Goal: Task Accomplishment & Management: Manage account settings

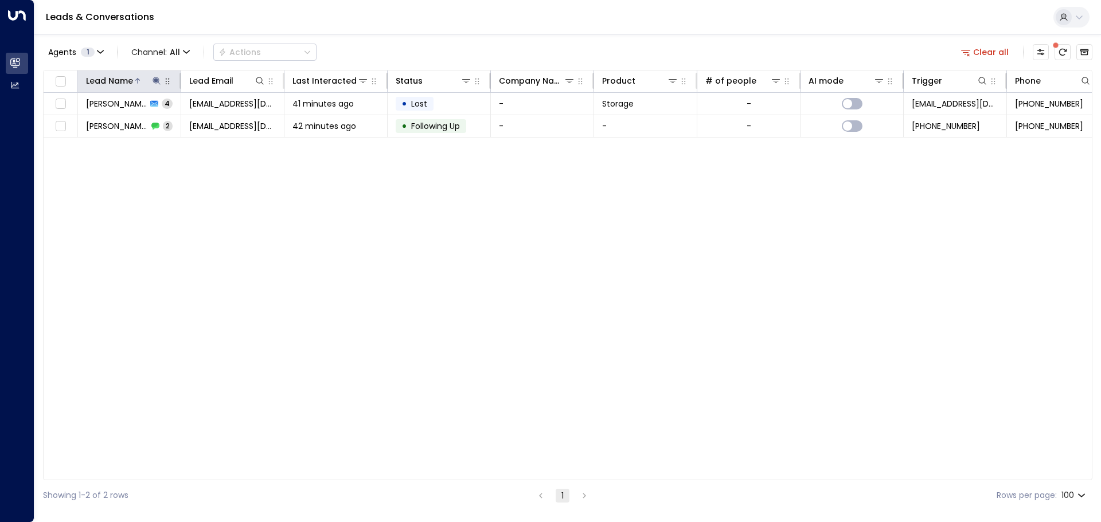
click at [157, 80] on icon at bounding box center [156, 80] width 7 height 7
click at [133, 114] on input "*******" at bounding box center [148, 122] width 143 height 21
type input "*"
type input "******"
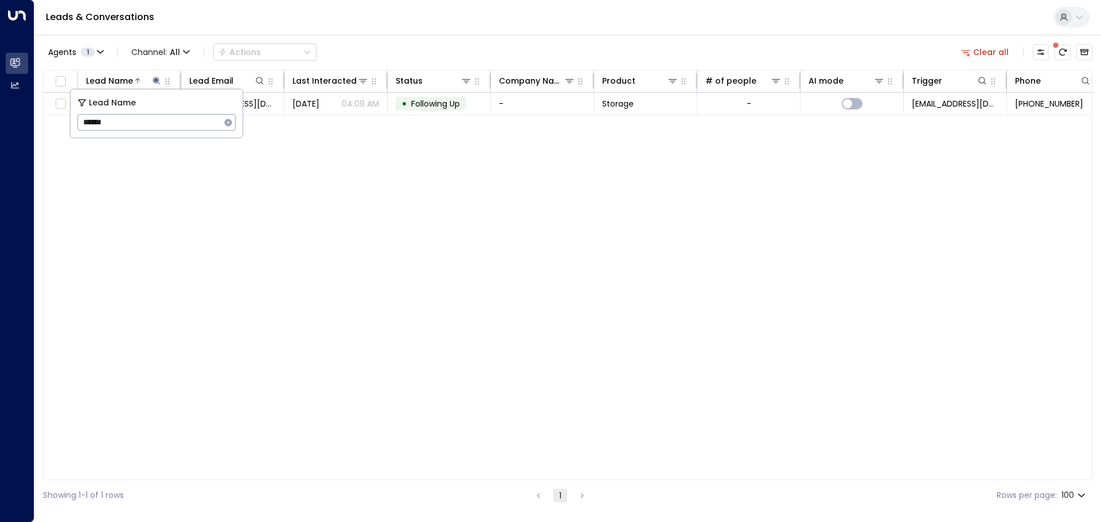
click at [314, 131] on div "Lead Name Lead Email Last Interacted Status Company Name Product # of people AI…" at bounding box center [568, 275] width 1050 height 411
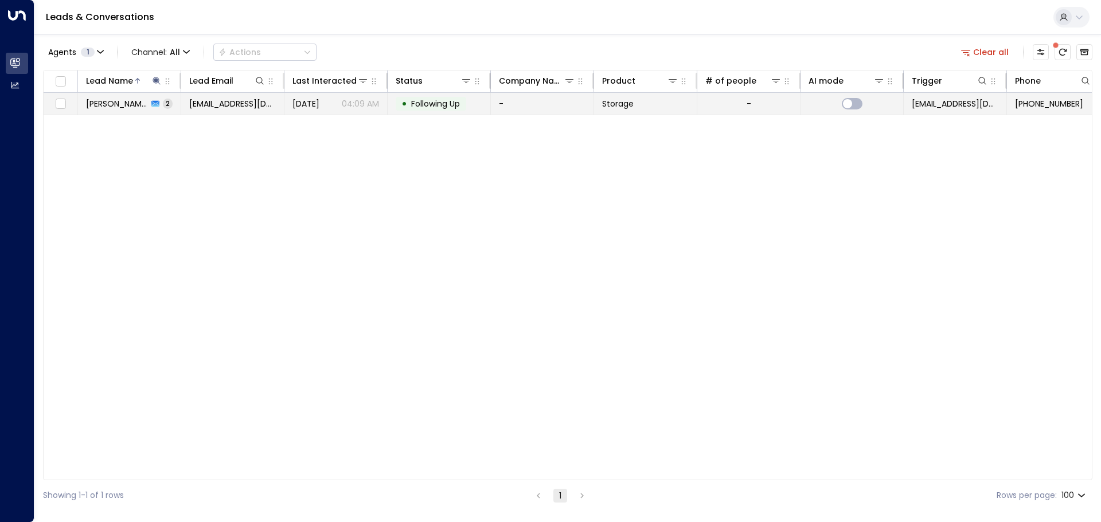
click at [151, 100] on icon at bounding box center [155, 104] width 8 height 8
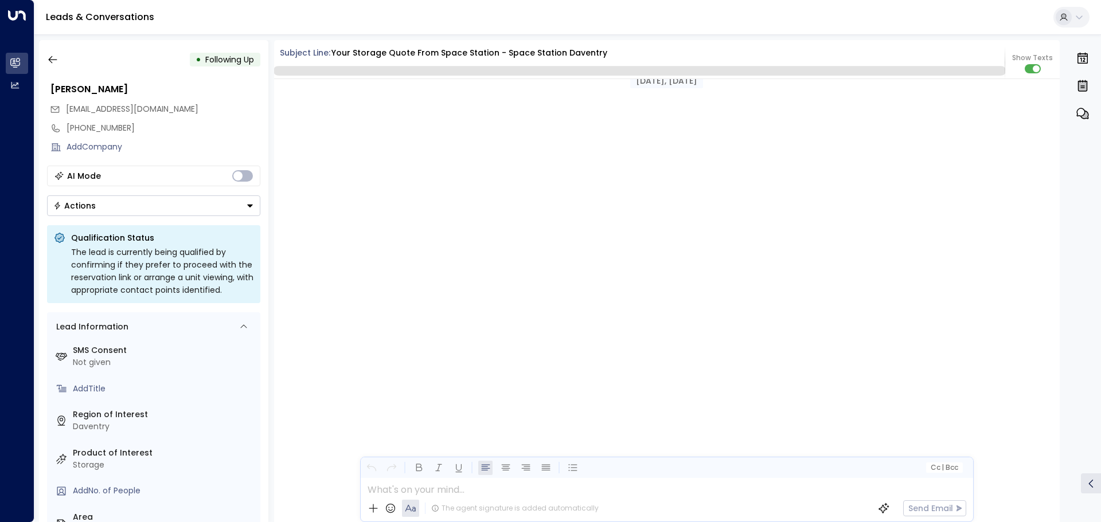
scroll to position [1097, 0]
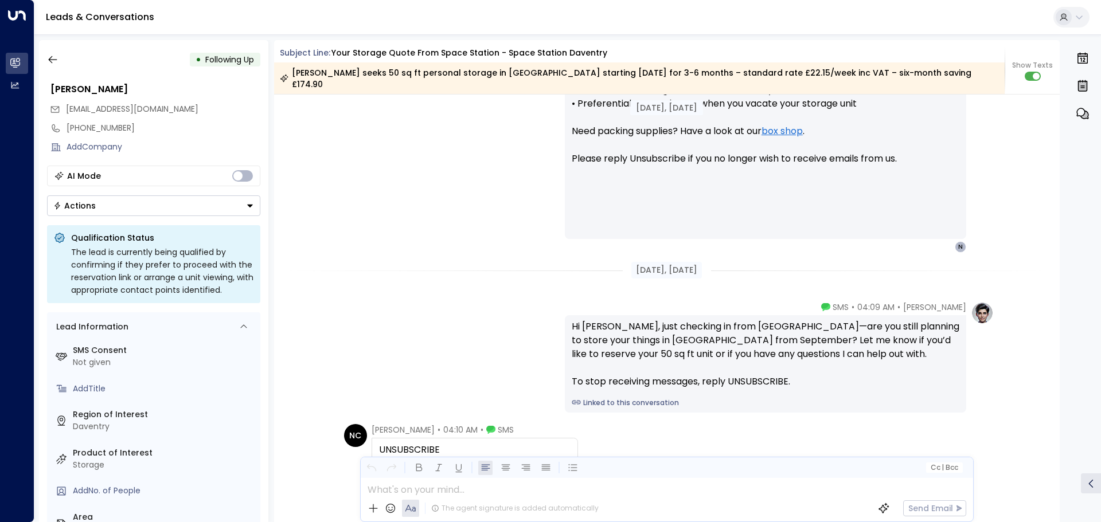
click at [446, 443] on div "UNSUBSCRIBE" at bounding box center [475, 450] width 192 height 14
click at [440, 443] on div "UNSUBSCRIBE" at bounding box center [475, 450] width 192 height 14
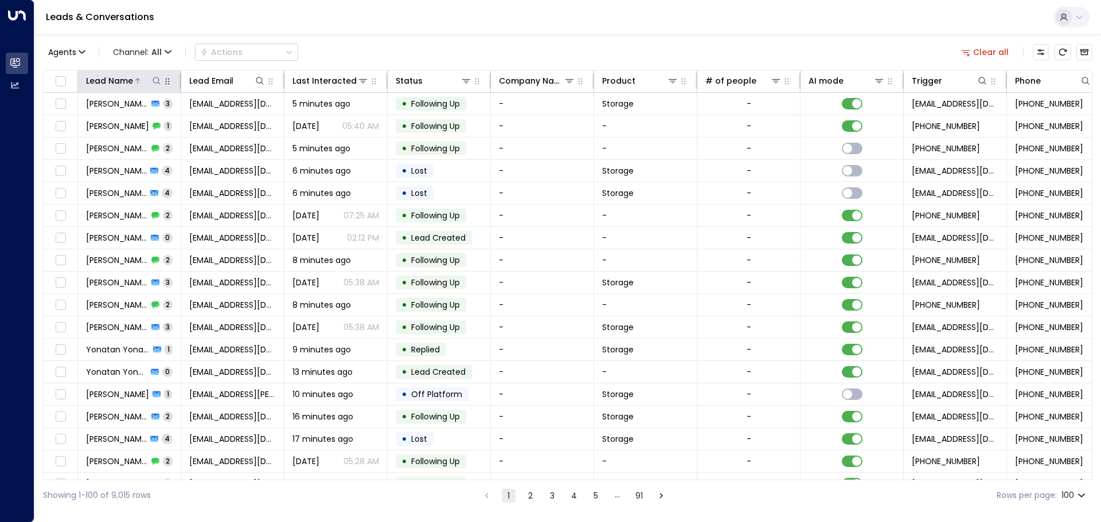
click at [154, 79] on icon at bounding box center [156, 80] width 9 height 9
click at [119, 122] on input "text" at bounding box center [156, 122] width 158 height 21
type input "******"
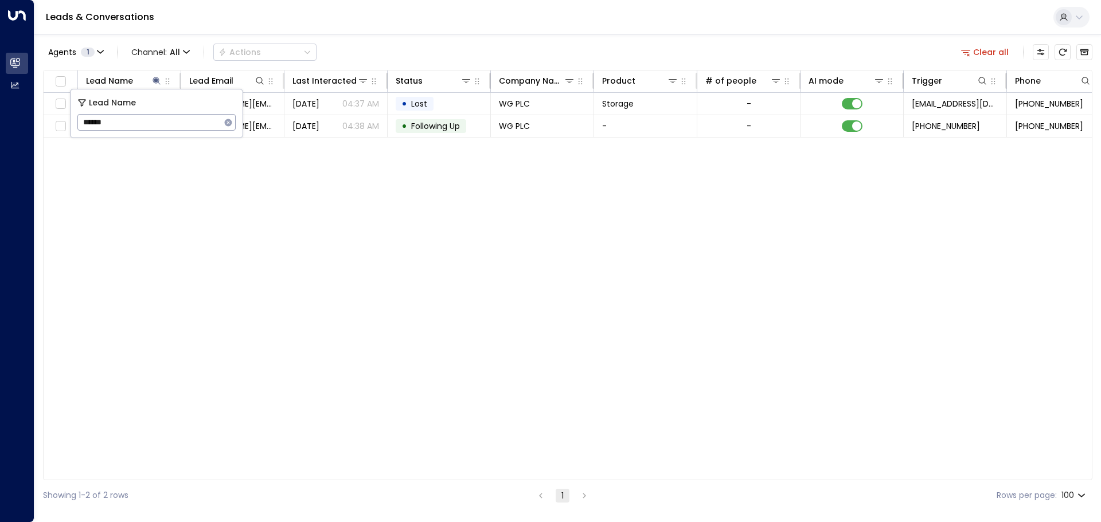
click at [243, 155] on div "Lead Name Lead Email Last Interacted Status Company Name Product # of people AI…" at bounding box center [568, 275] width 1050 height 411
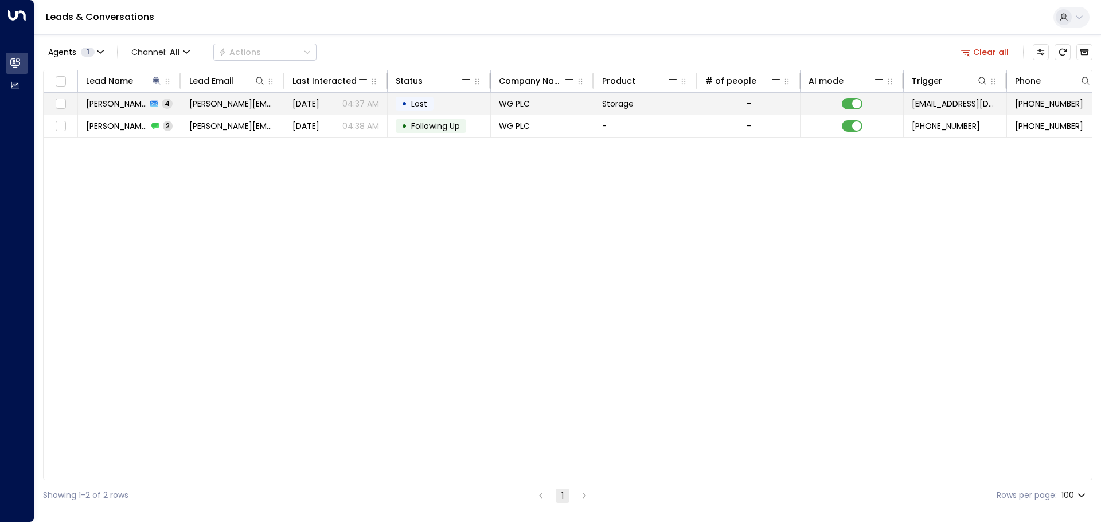
click at [162, 108] on td "Heidi Fowler 4" at bounding box center [129, 104] width 103 height 22
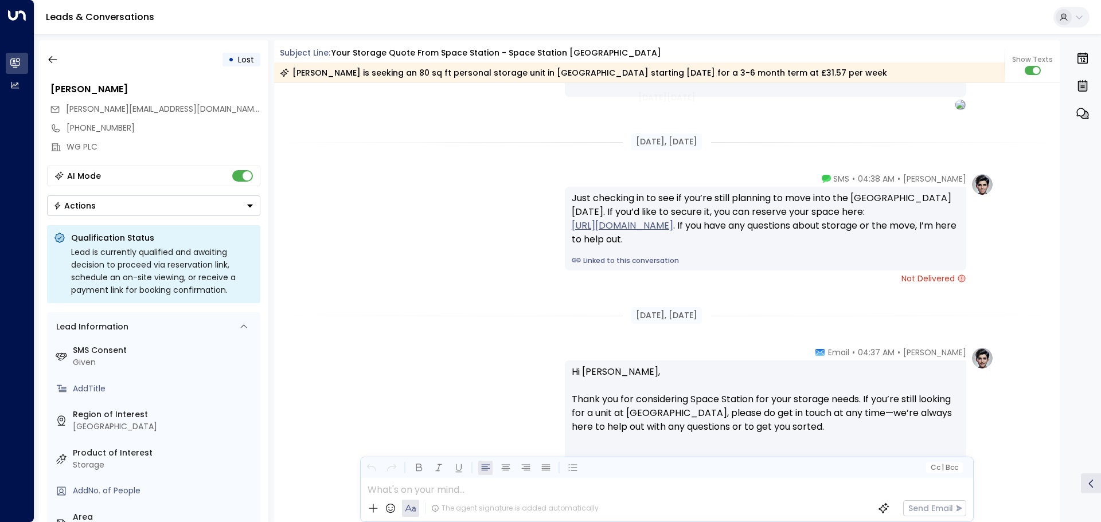
scroll to position [2019, 0]
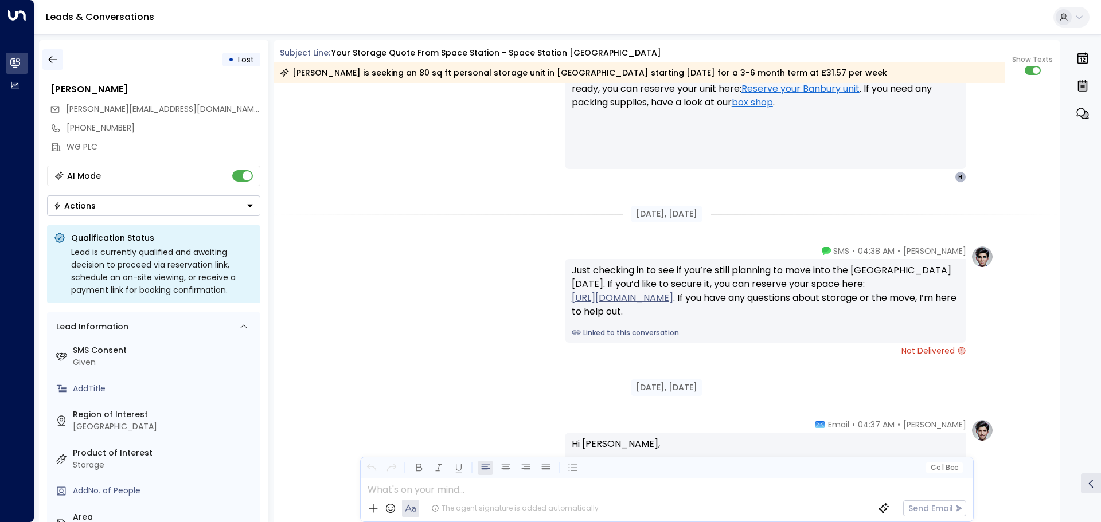
click at [53, 60] on icon "button" at bounding box center [52, 59] width 9 height 7
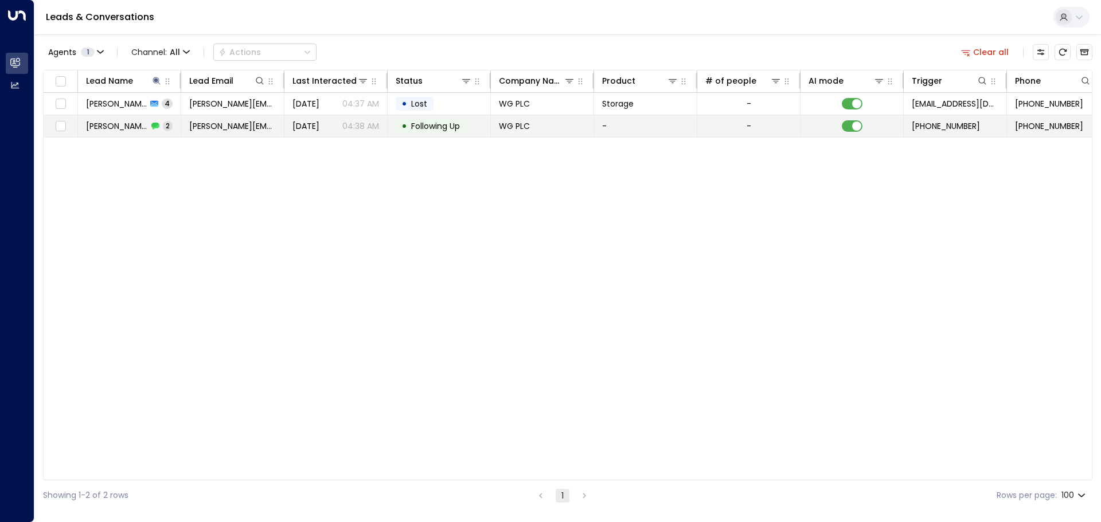
click at [119, 130] on span "Heidi Fowler" at bounding box center [117, 125] width 62 height 11
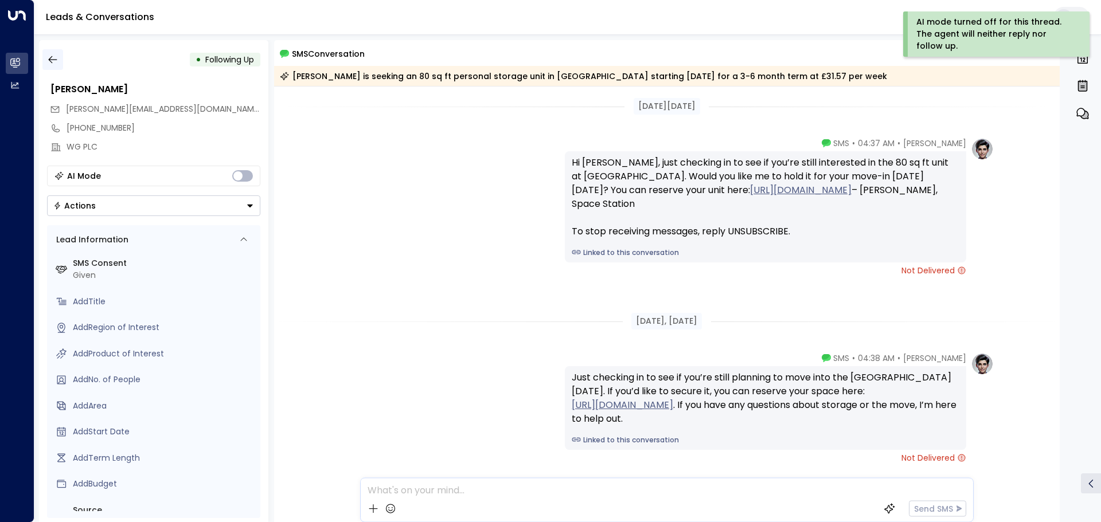
click at [56, 61] on icon "button" at bounding box center [52, 59] width 11 height 11
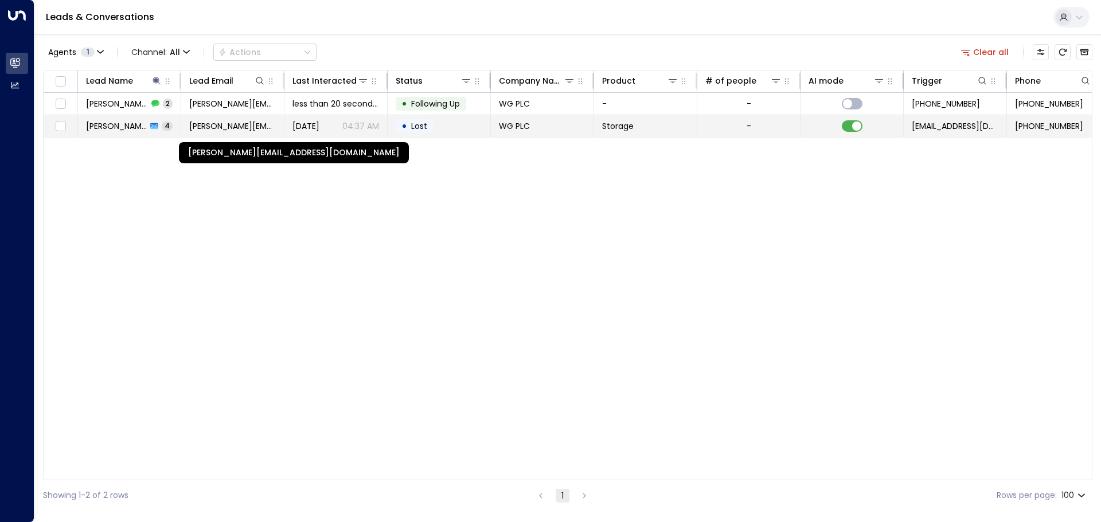
click at [224, 122] on span "h.fowler@wg-plc.com" at bounding box center [232, 125] width 87 height 11
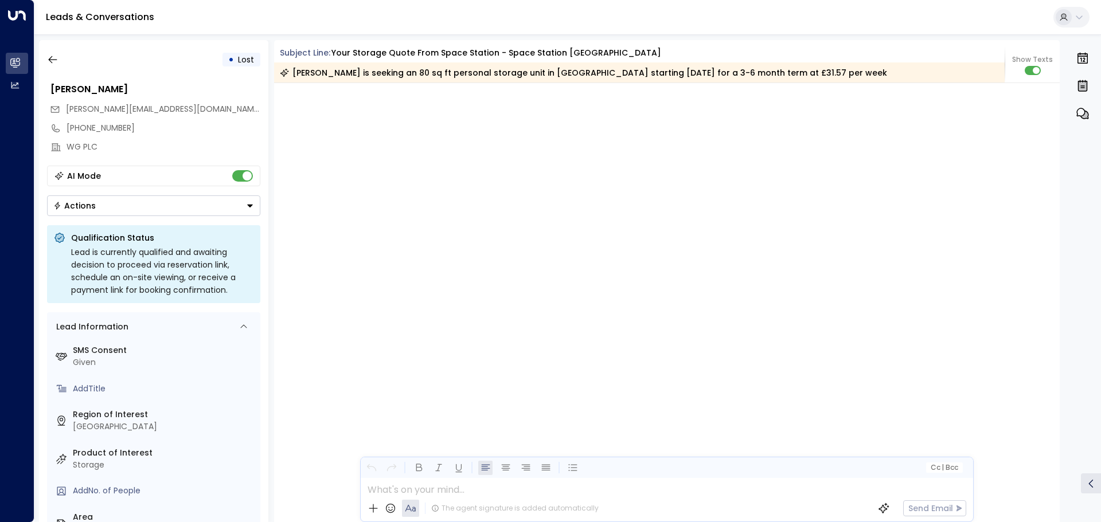
scroll to position [2550, 0]
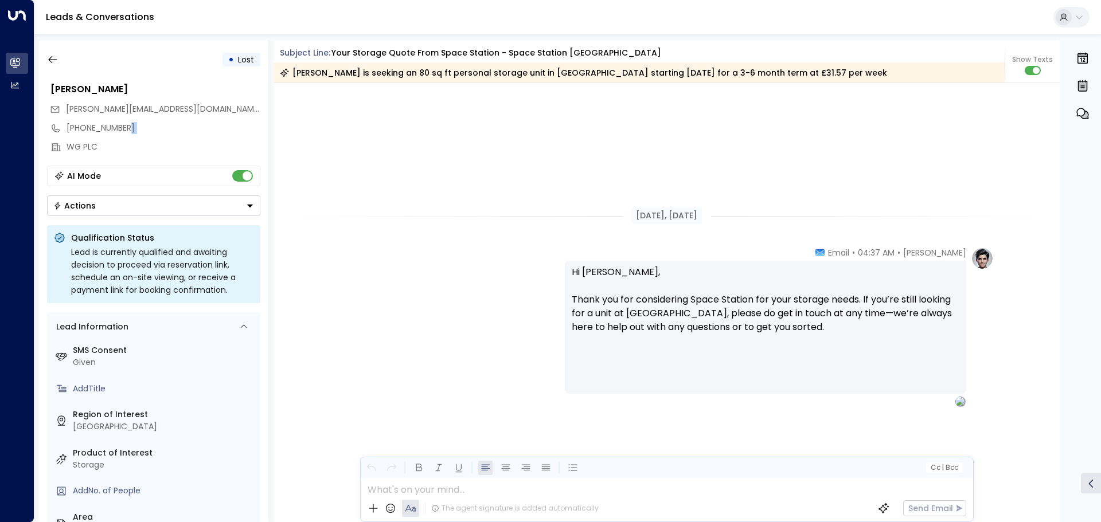
click at [224, 122] on div "+441295123123" at bounding box center [154, 128] width 214 height 19
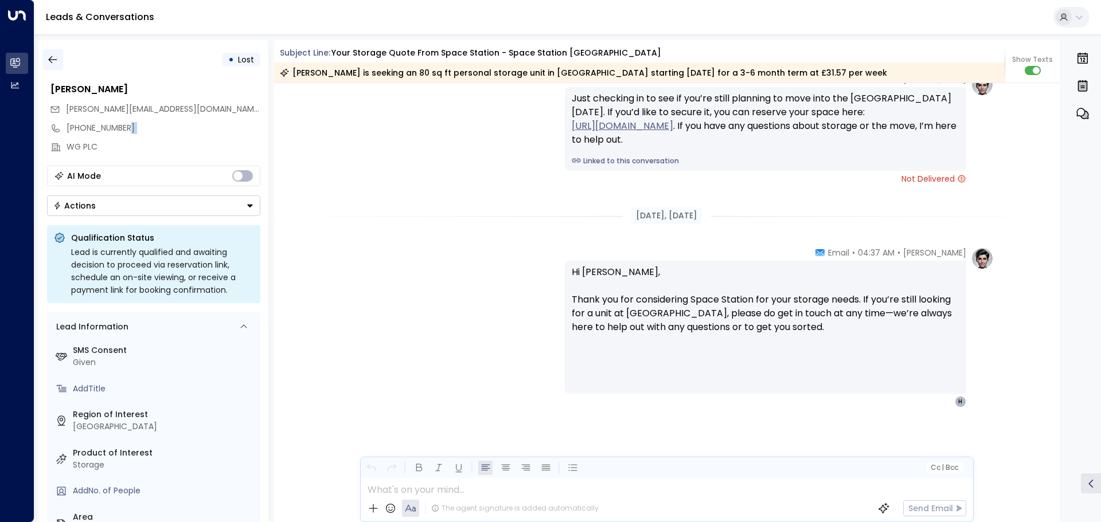
click at [53, 57] on icon "button" at bounding box center [52, 59] width 11 height 11
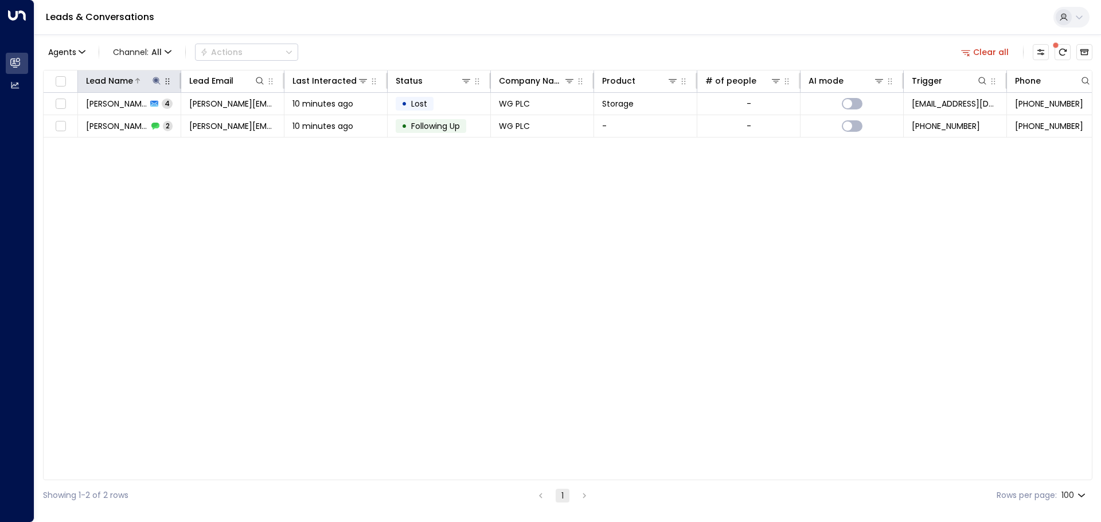
click at [156, 84] on icon at bounding box center [156, 80] width 9 height 9
type input "*"
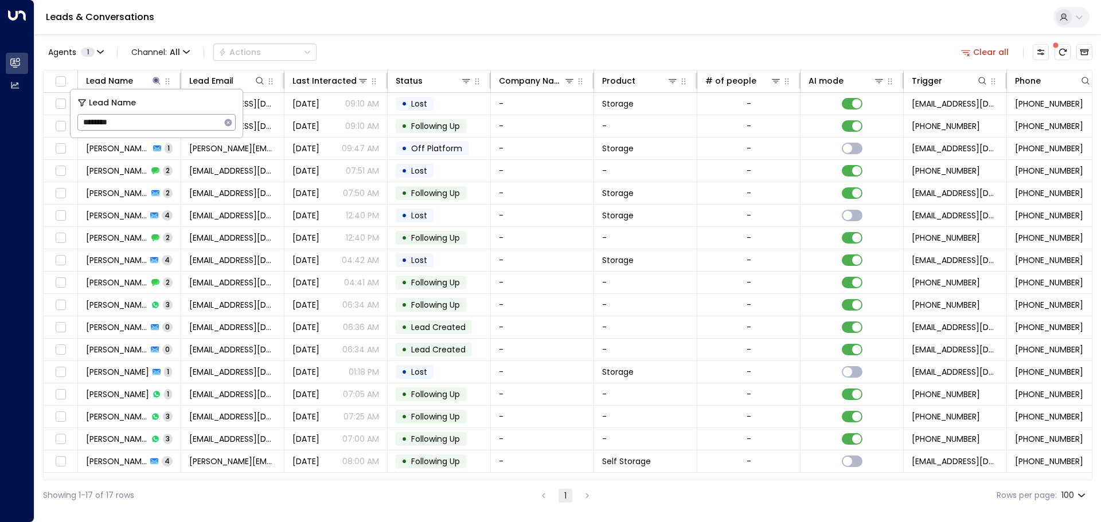
click at [132, 121] on input "********" at bounding box center [148, 122] width 143 height 21
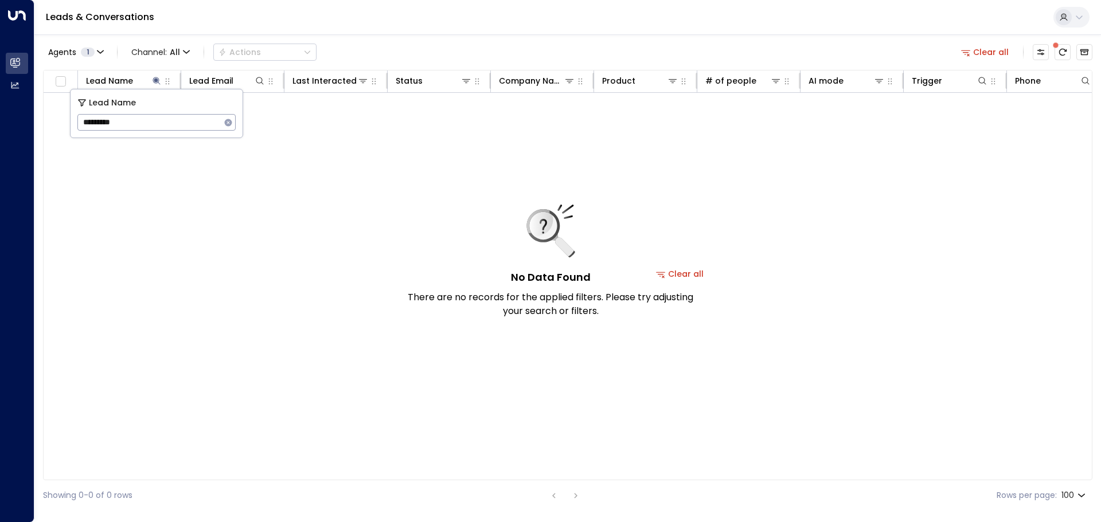
type input "********"
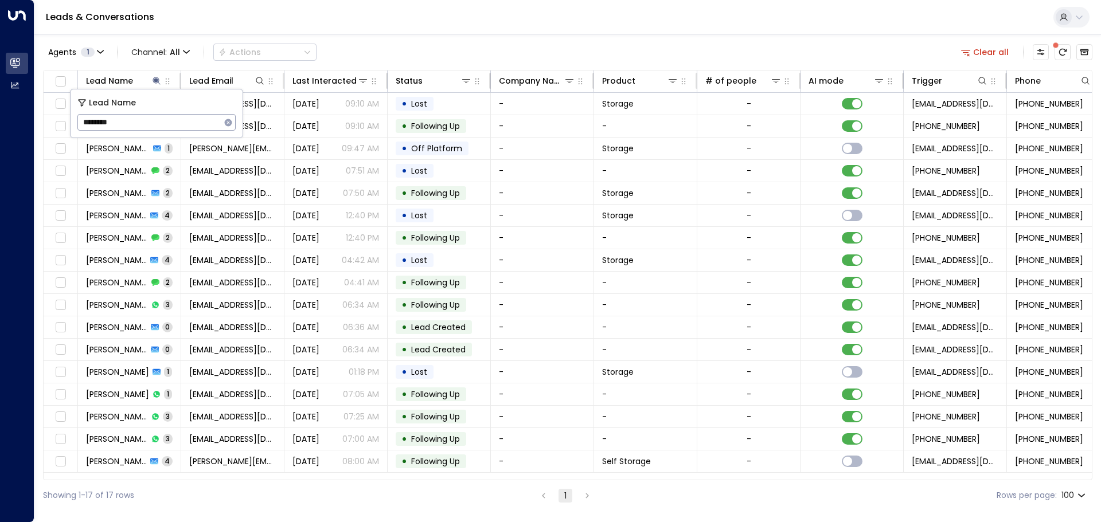
drag, startPoint x: 319, startPoint y: 22, endPoint x: 321, endPoint y: 29, distance: 7.1
click at [320, 22] on div "Leads & Conversations" at bounding box center [567, 17] width 1067 height 35
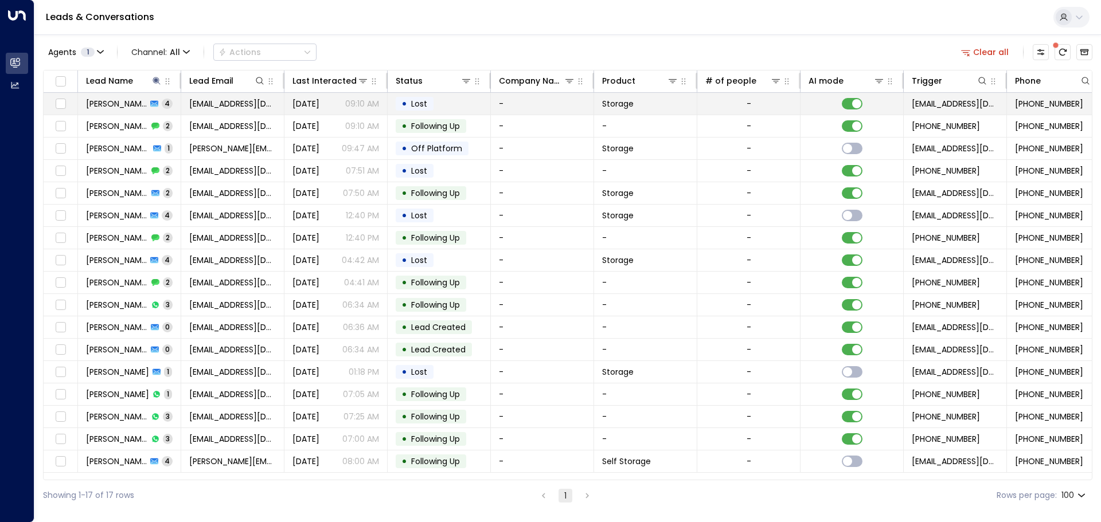
click at [125, 99] on span "Amy Richards" at bounding box center [116, 103] width 61 height 11
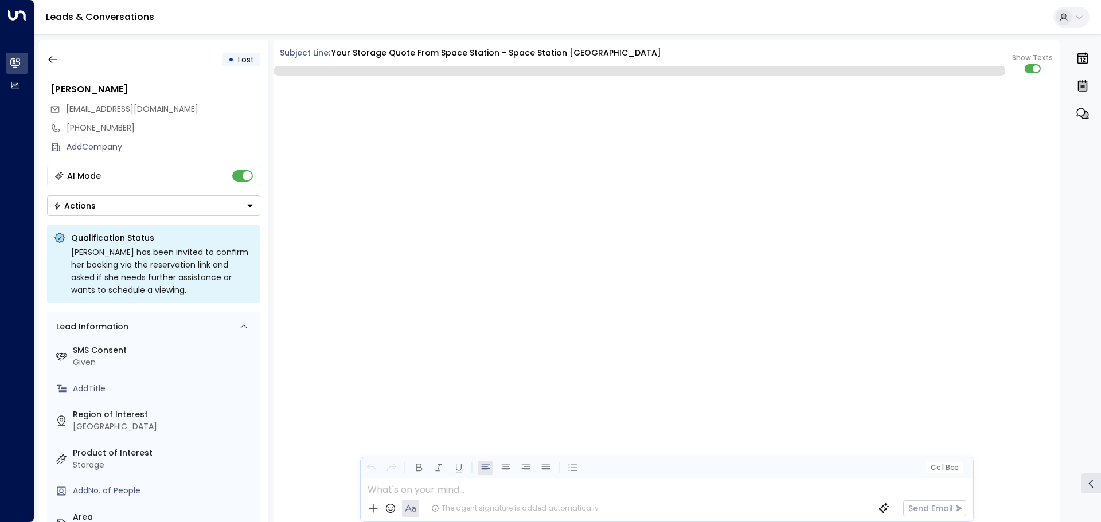
scroll to position [2324, 0]
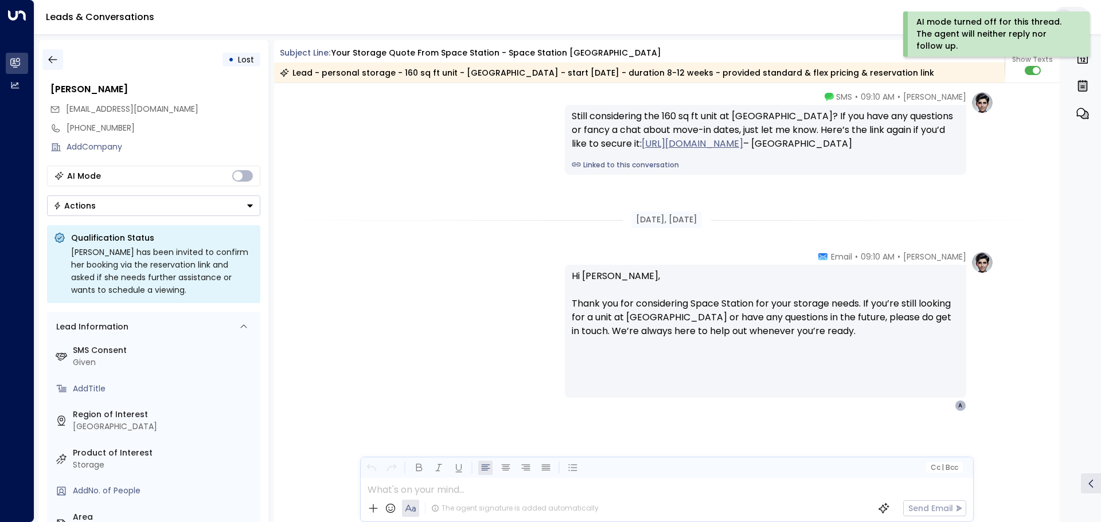
click at [52, 59] on icon "button" at bounding box center [52, 59] width 11 height 11
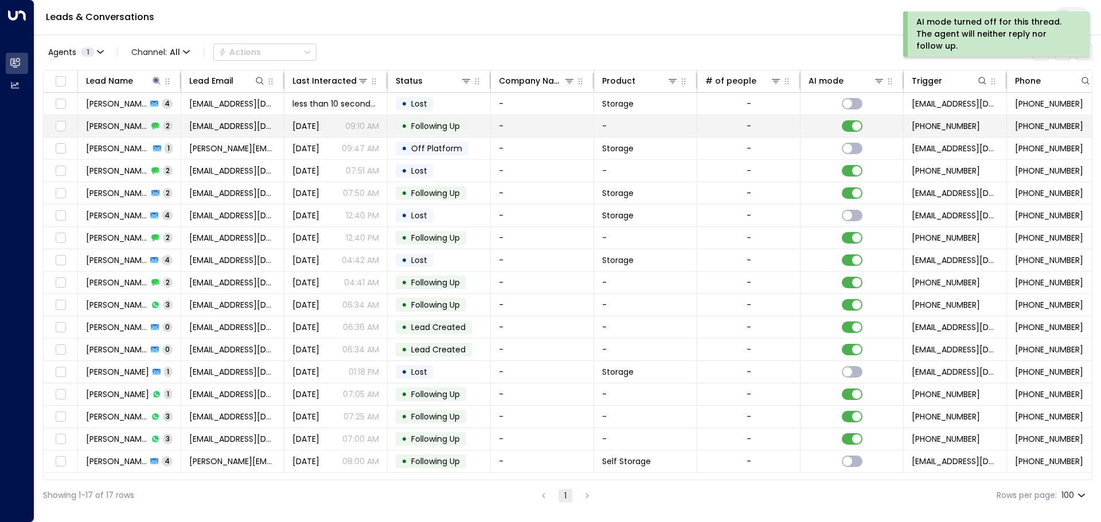
click at [142, 123] on div "Amy Richards 2" at bounding box center [129, 125] width 87 height 11
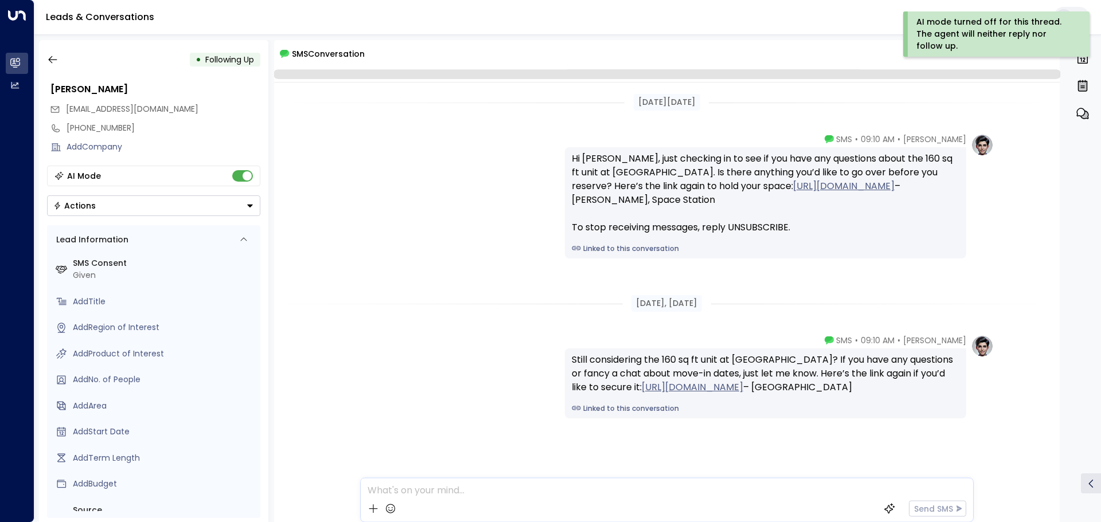
scroll to position [25, 0]
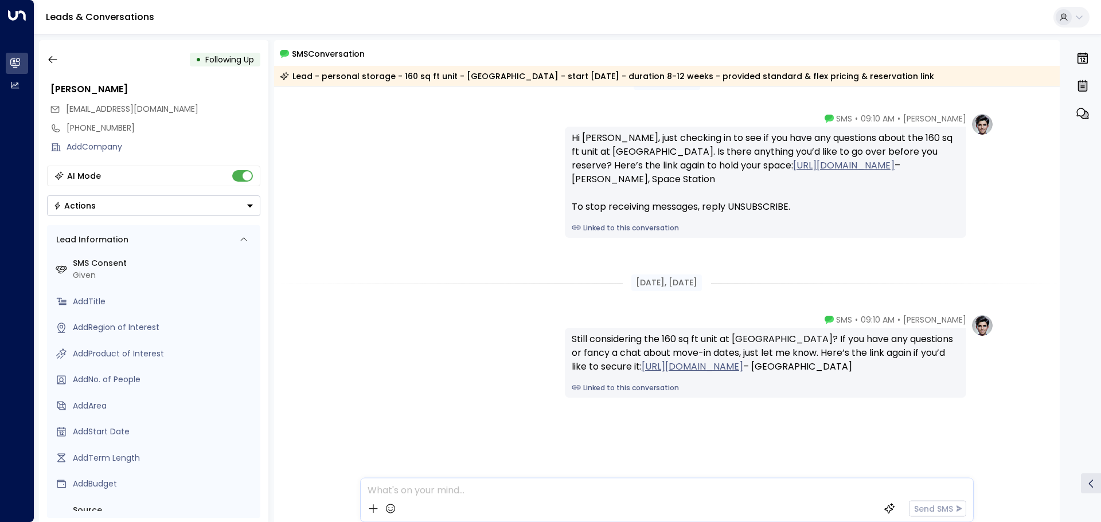
click at [241, 169] on div "AI Mode" at bounding box center [153, 176] width 213 height 21
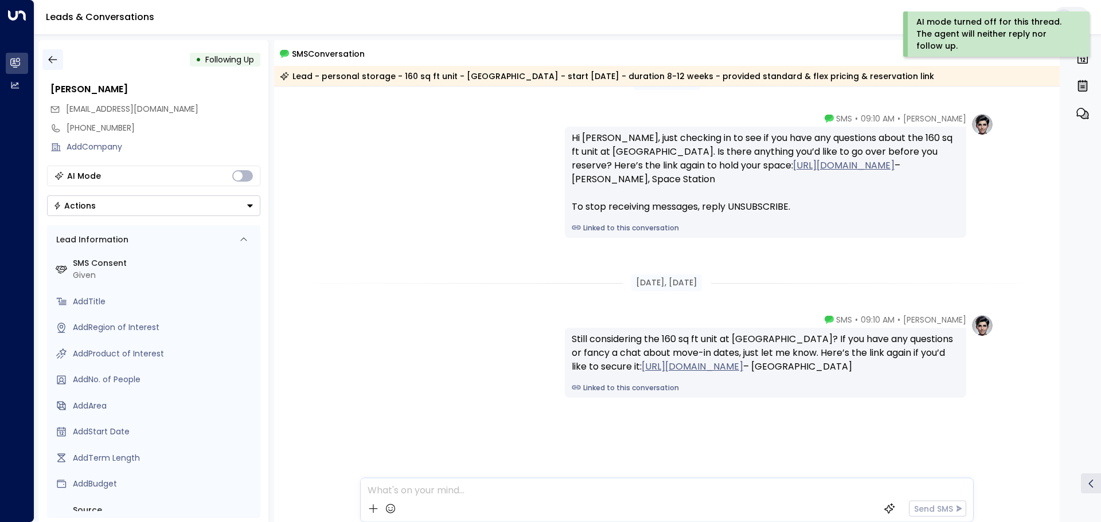
click at [46, 55] on button "button" at bounding box center [52, 59] width 21 height 21
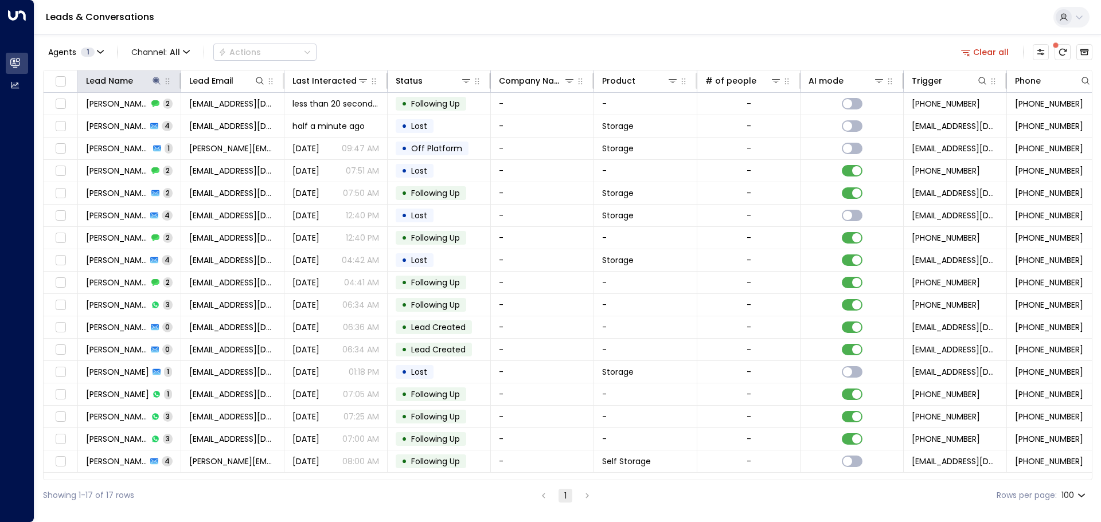
click at [155, 73] on th "Lead Name" at bounding box center [129, 82] width 103 height 22
click at [154, 77] on icon at bounding box center [156, 80] width 9 height 9
type input "*"
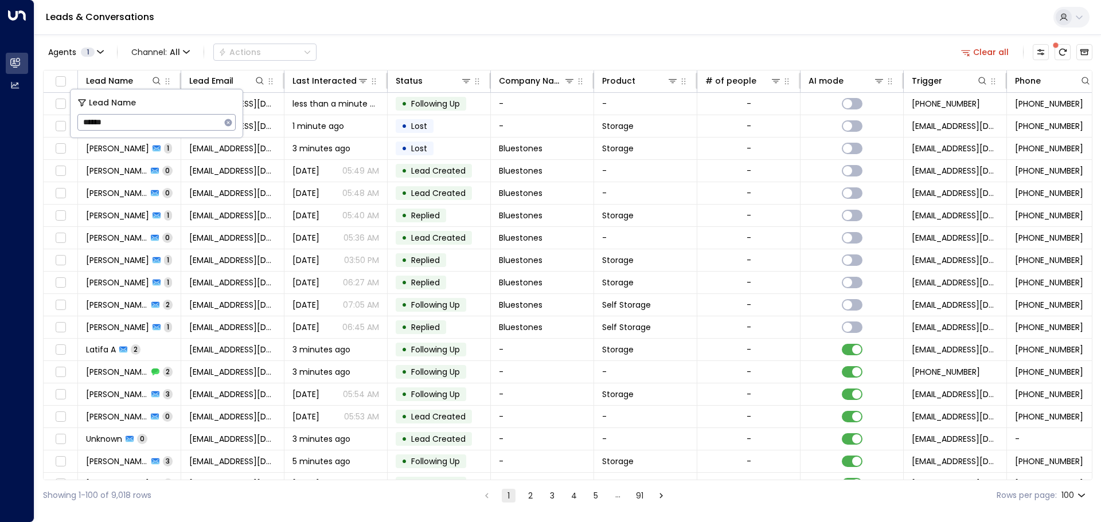
type input "******"
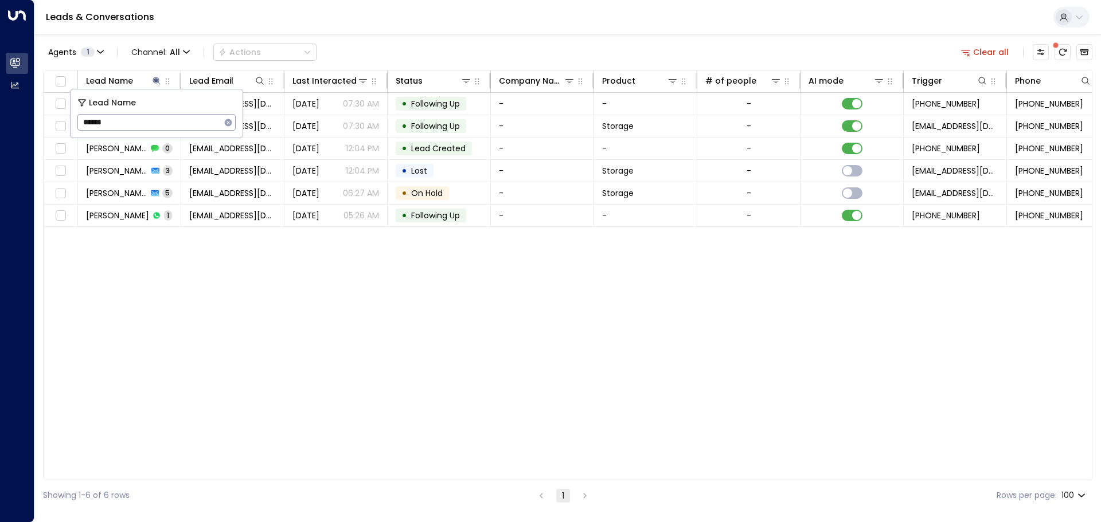
click at [165, 243] on div "Lead Name Lead Email Last Interacted Status Company Name Product # of people AI…" at bounding box center [568, 275] width 1050 height 411
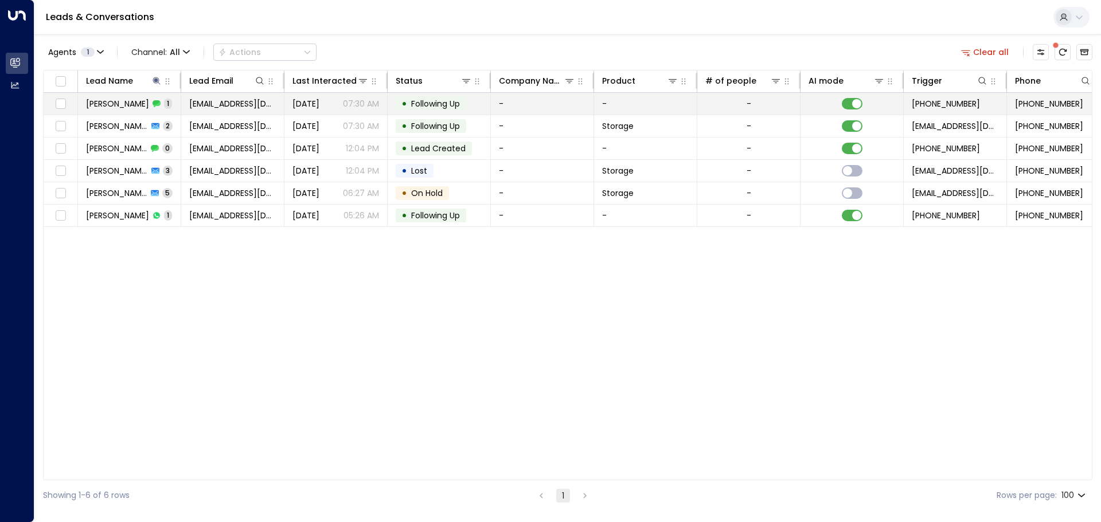
click at [138, 103] on div "Jake Sawyer 1" at bounding box center [129, 103] width 86 height 11
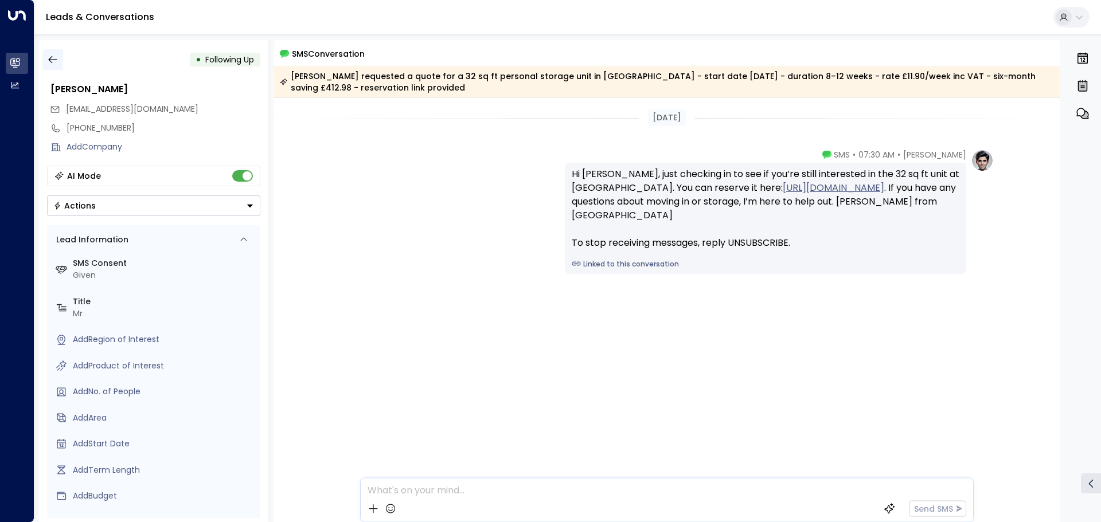
click at [52, 61] on icon "button" at bounding box center [52, 59] width 11 height 11
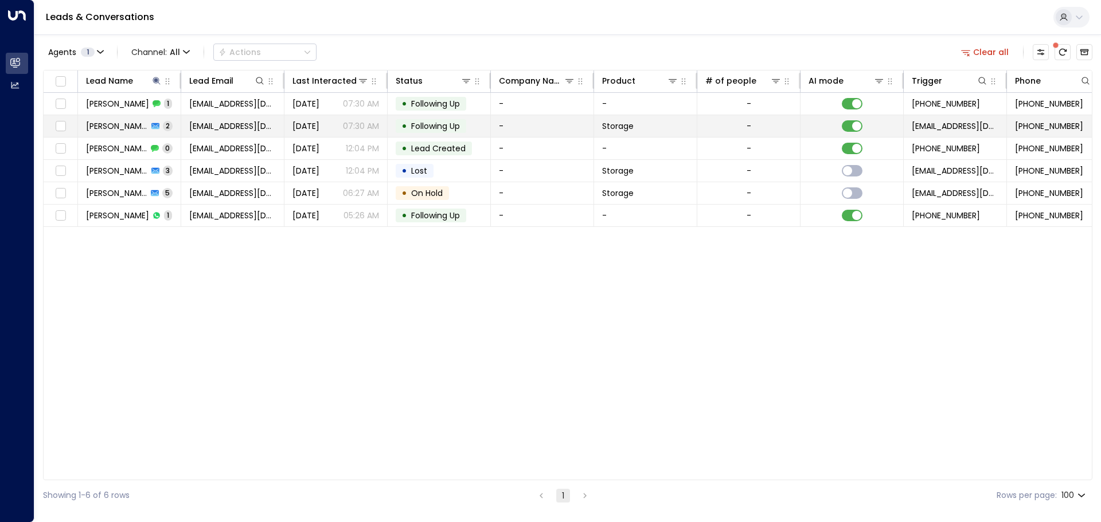
click at [128, 125] on span "Jake Sawyer" at bounding box center [117, 125] width 62 height 11
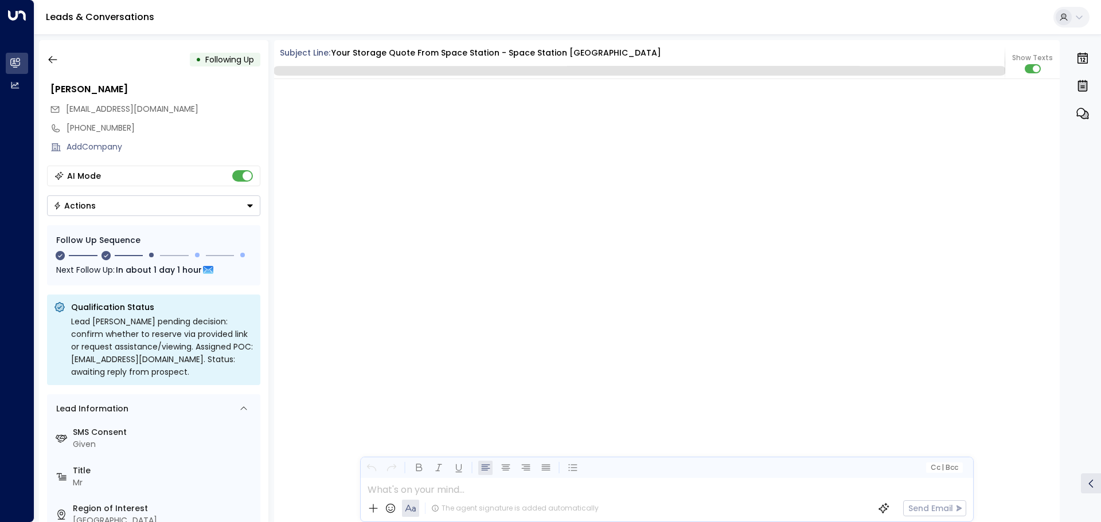
scroll to position [1073, 0]
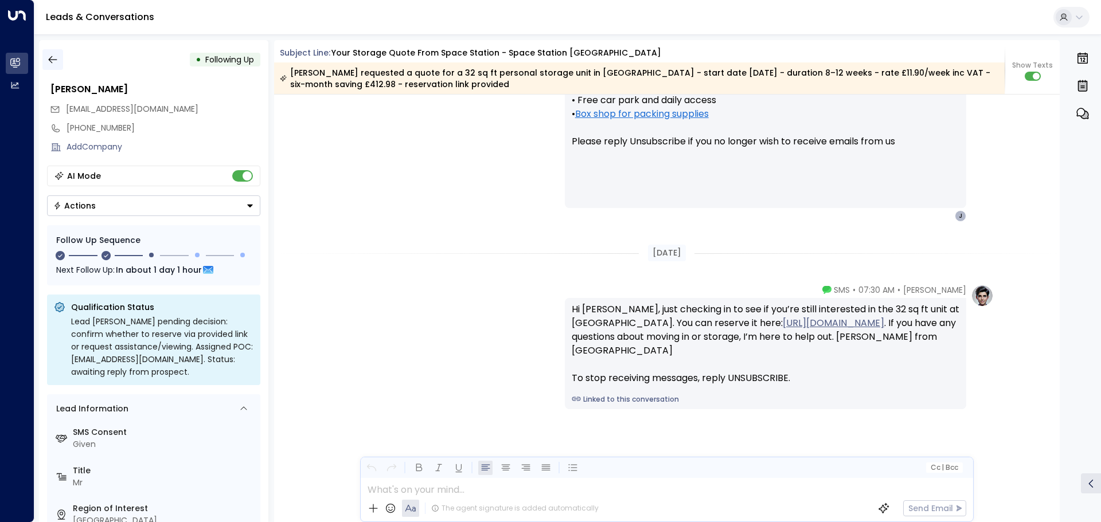
click at [48, 61] on icon "button" at bounding box center [52, 59] width 11 height 11
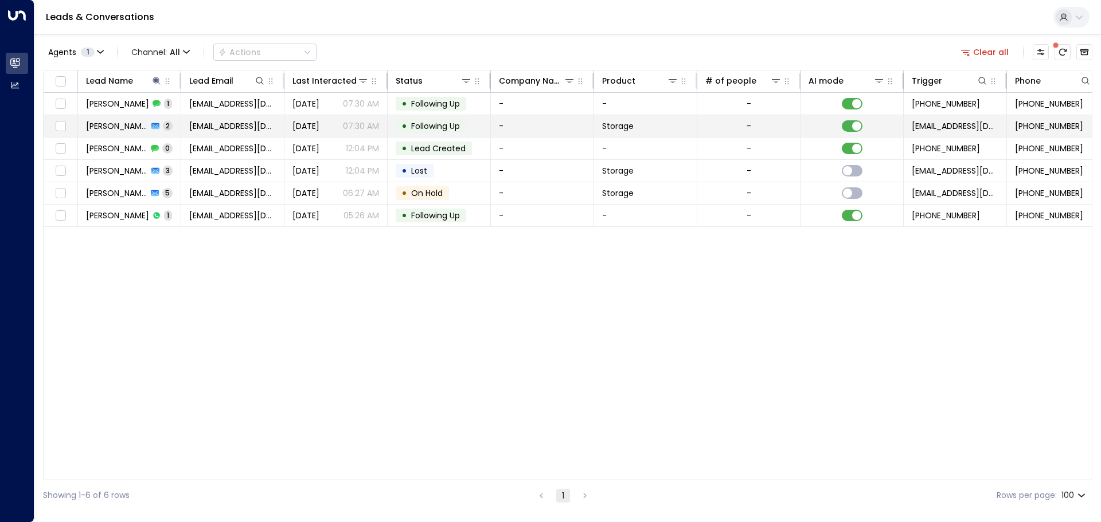
click at [119, 122] on span "Jake Sawyer" at bounding box center [117, 125] width 62 height 11
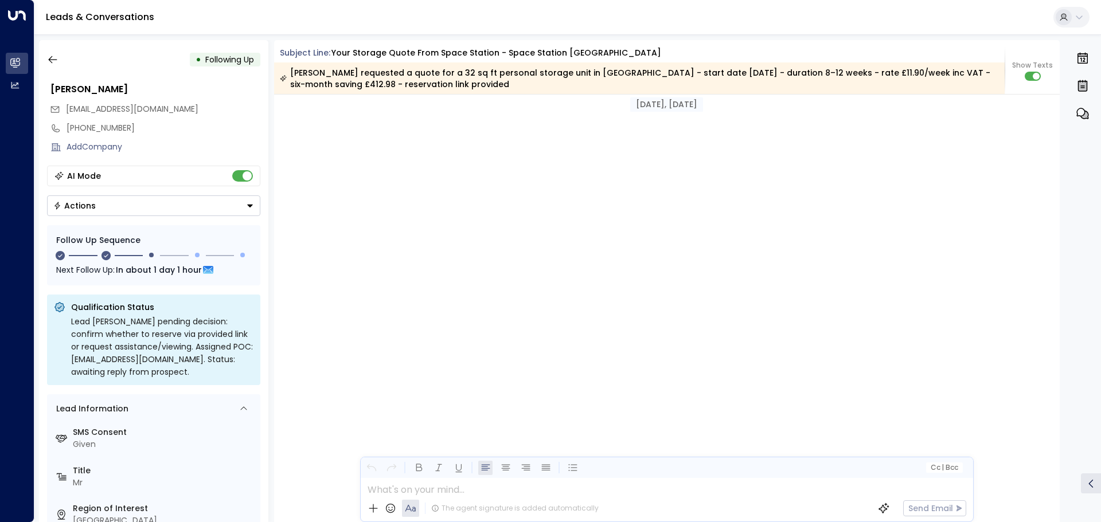
scroll to position [1089, 0]
